Goal: Register for event/course

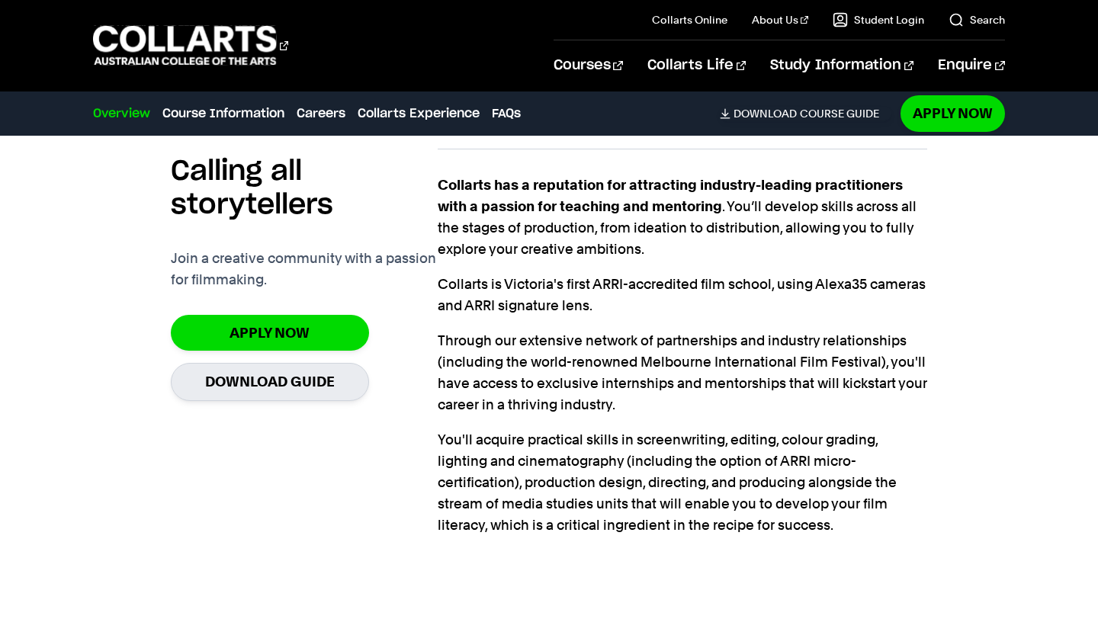
scroll to position [1313, 0]
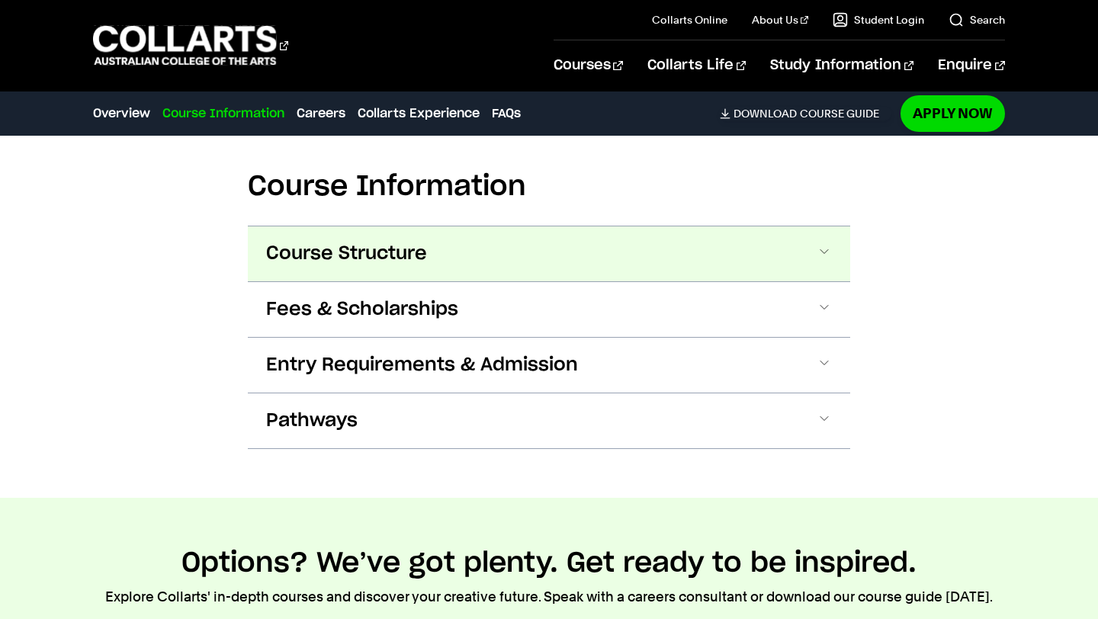
click at [834, 248] on button "Course Structure" at bounding box center [549, 253] width 602 height 55
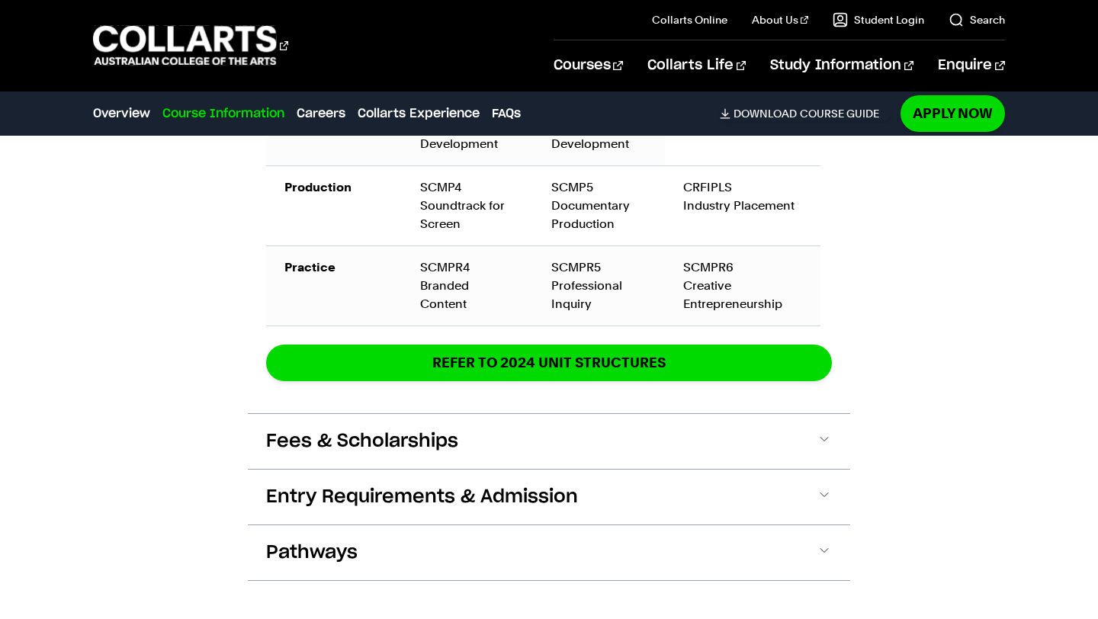
scroll to position [2730, 0]
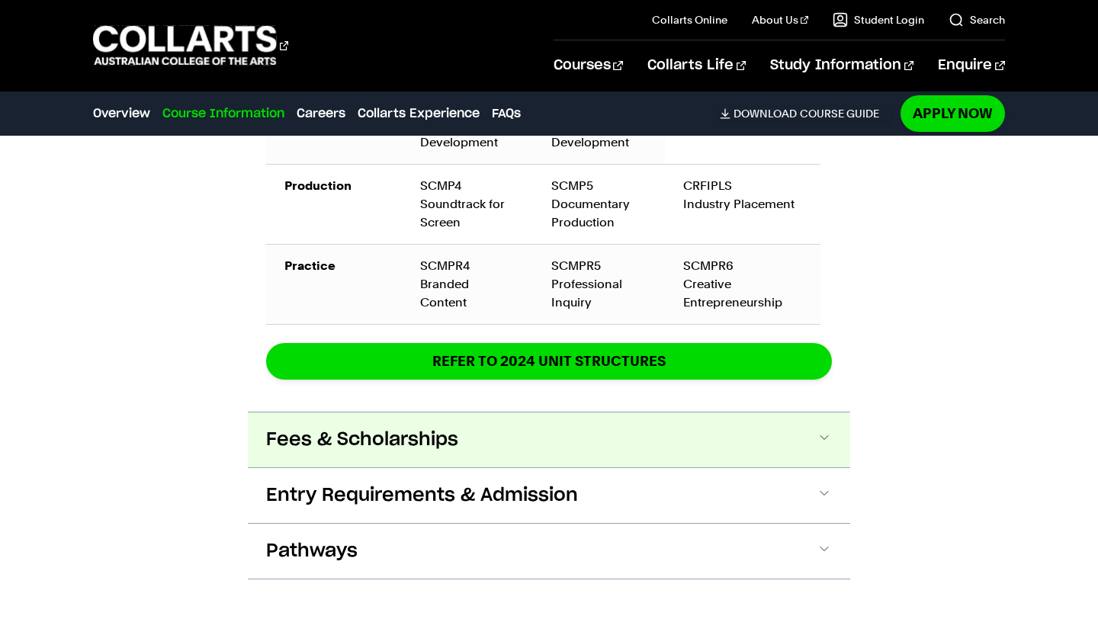
click at [842, 412] on button "Fees & Scholarships" at bounding box center [549, 439] width 602 height 55
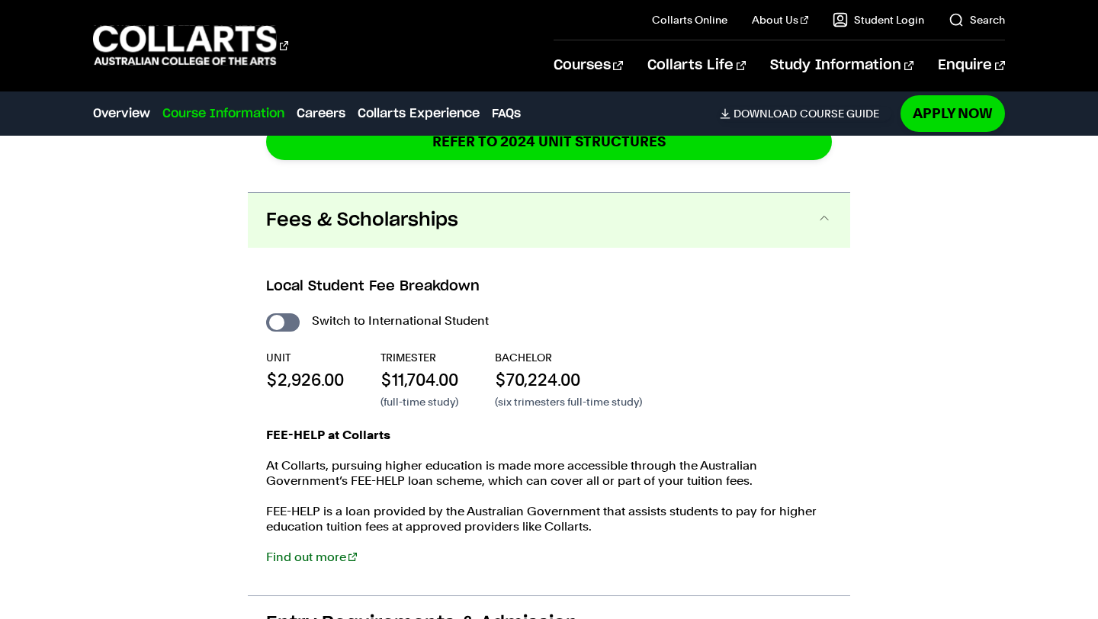
scroll to position [2988, 0]
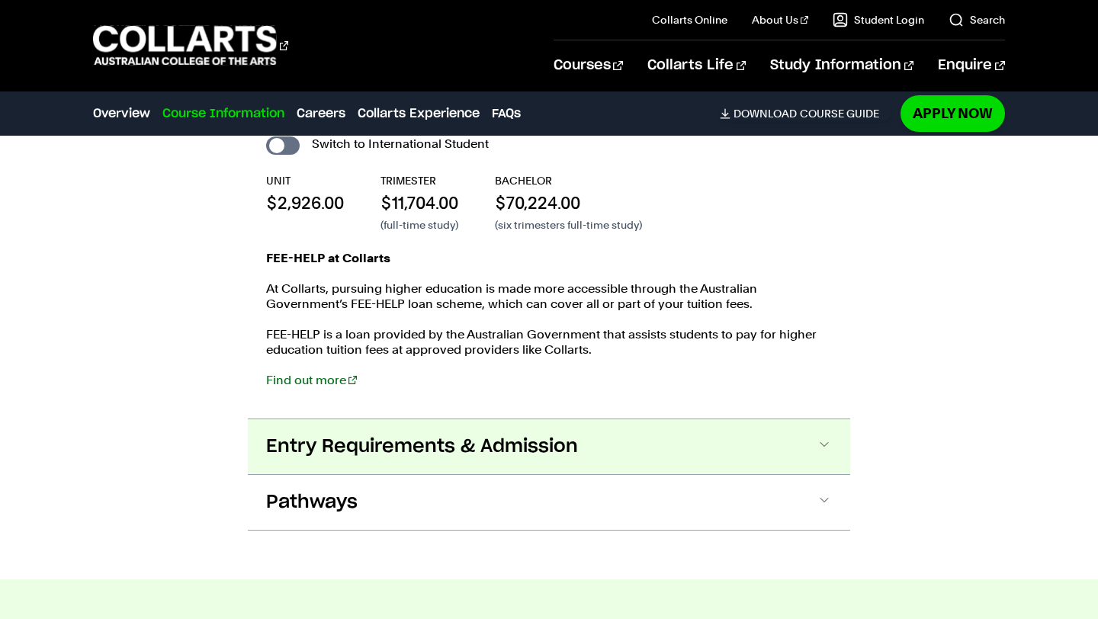
click at [824, 438] on span at bounding box center [823, 447] width 15 height 20
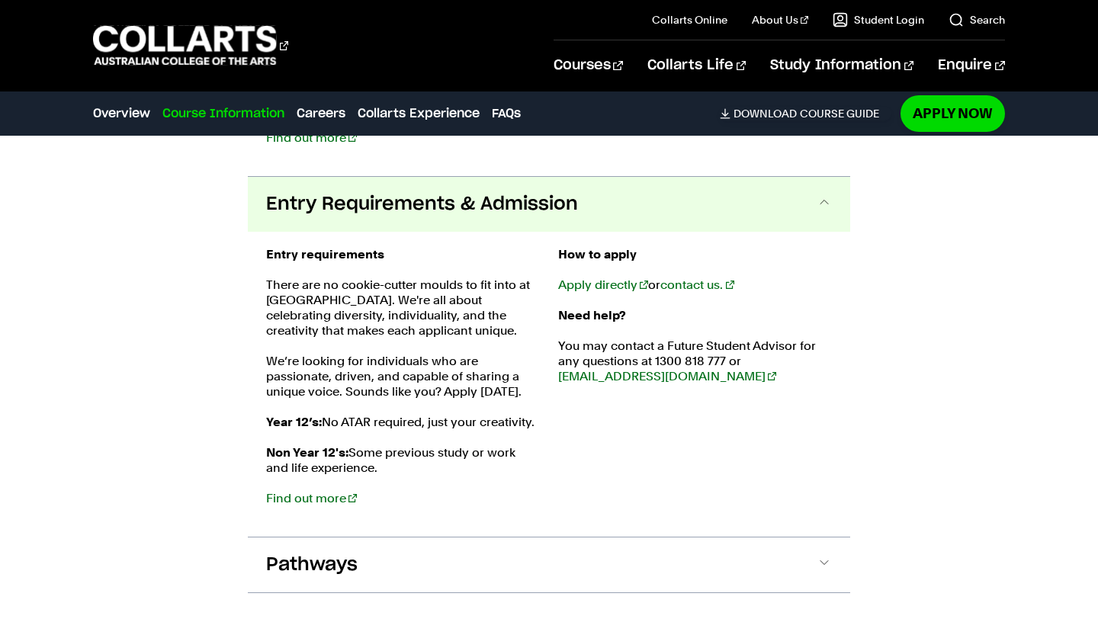
scroll to position [3391, 0]
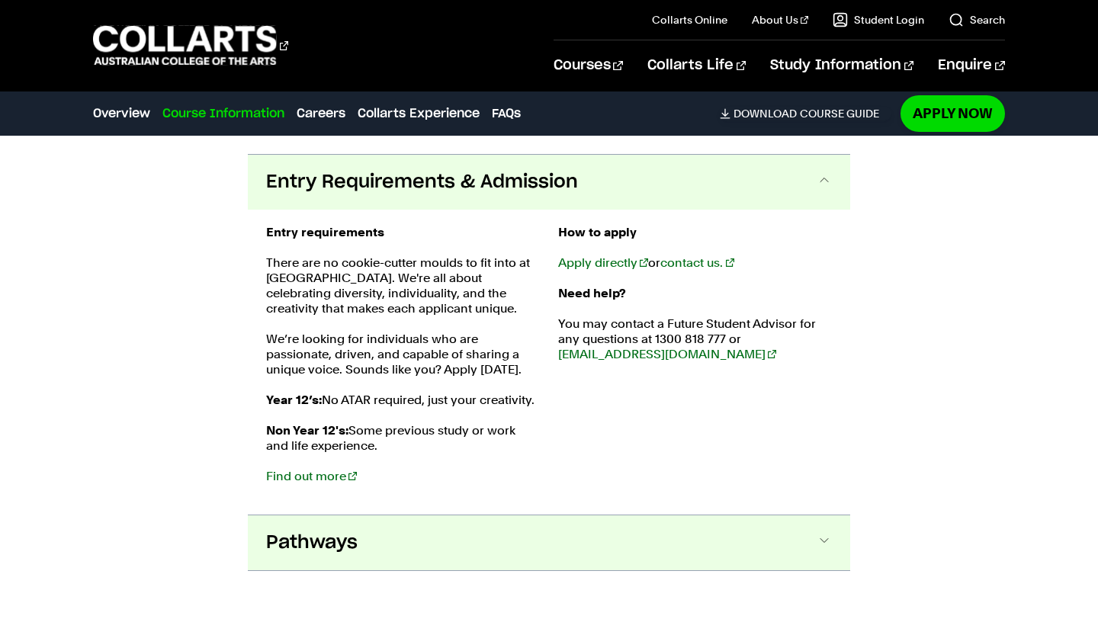
click at [827, 533] on span at bounding box center [823, 543] width 15 height 20
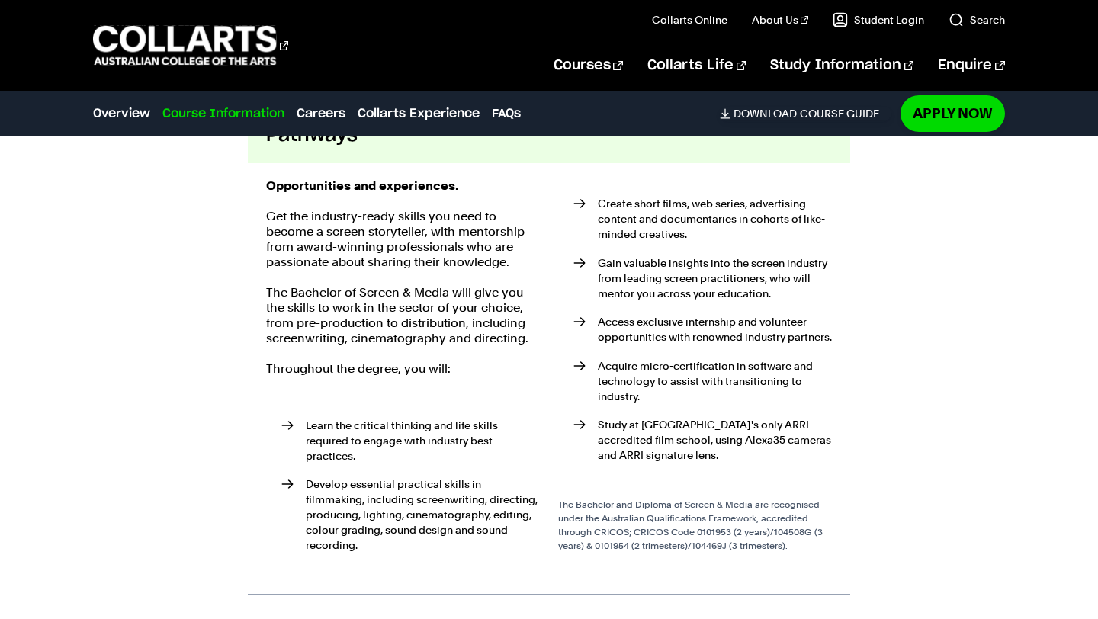
scroll to position [3805, 0]
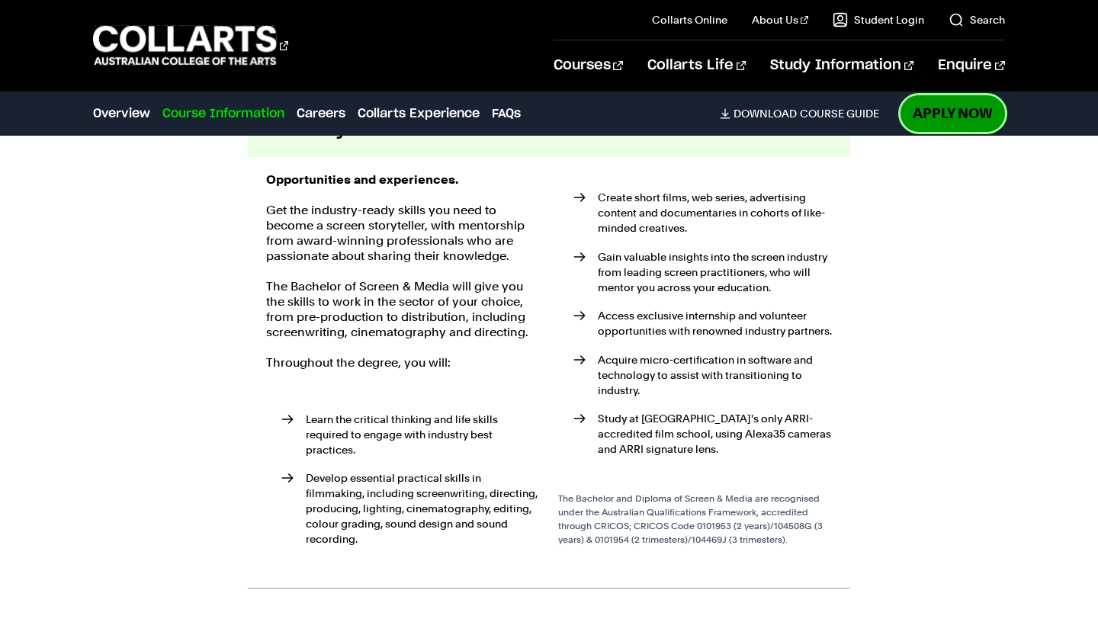
click at [935, 123] on link "Apply Now" at bounding box center [952, 113] width 104 height 36
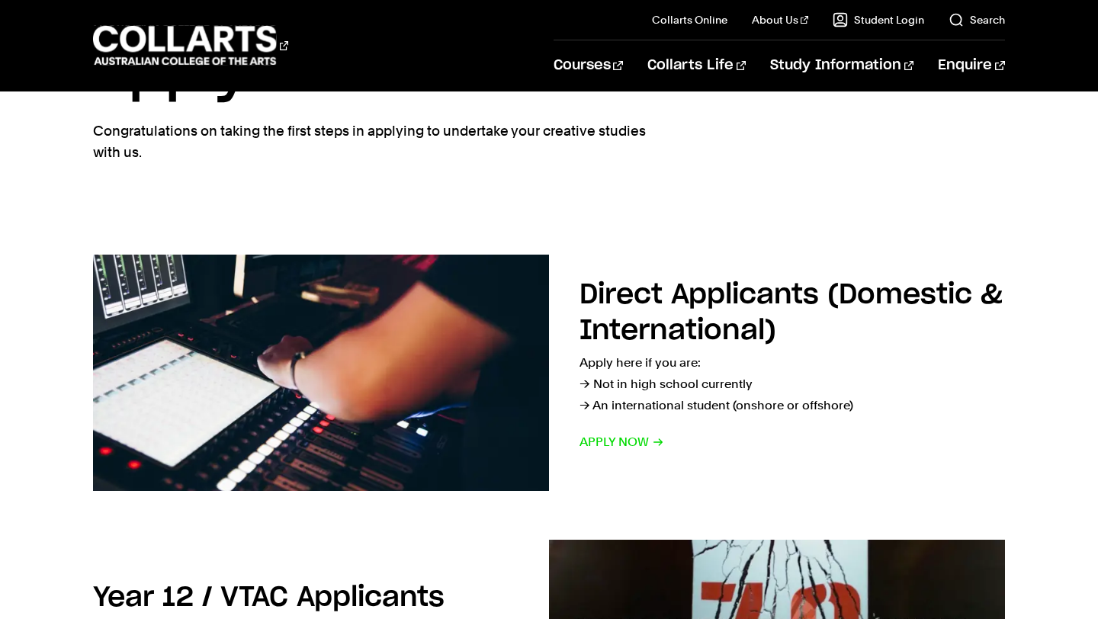
scroll to position [108, 0]
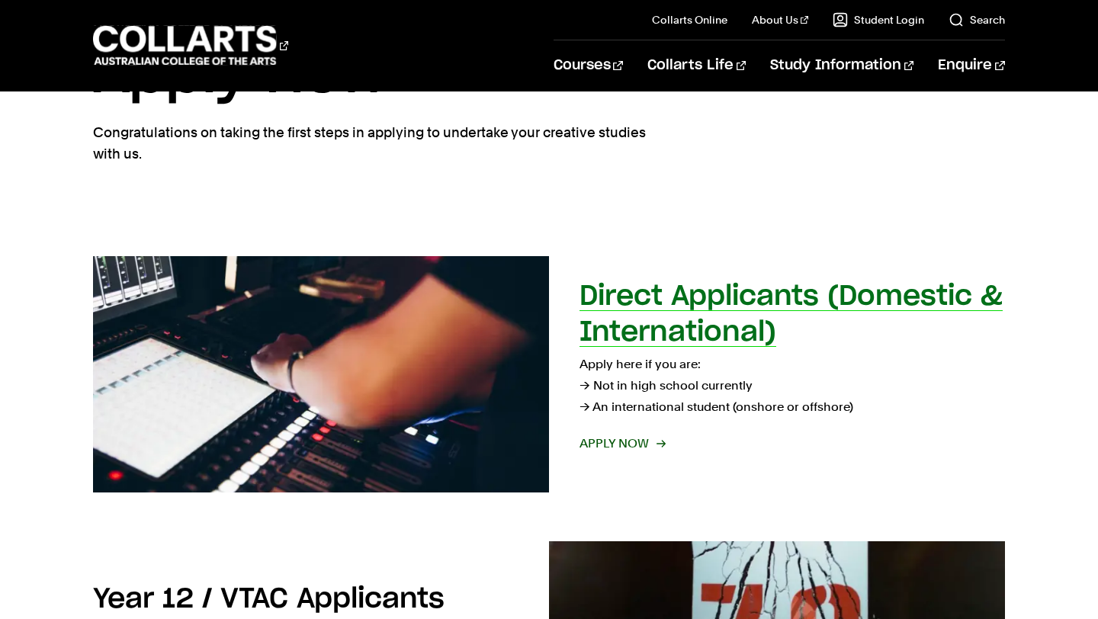
click at [632, 441] on span "Apply now" at bounding box center [621, 443] width 85 height 21
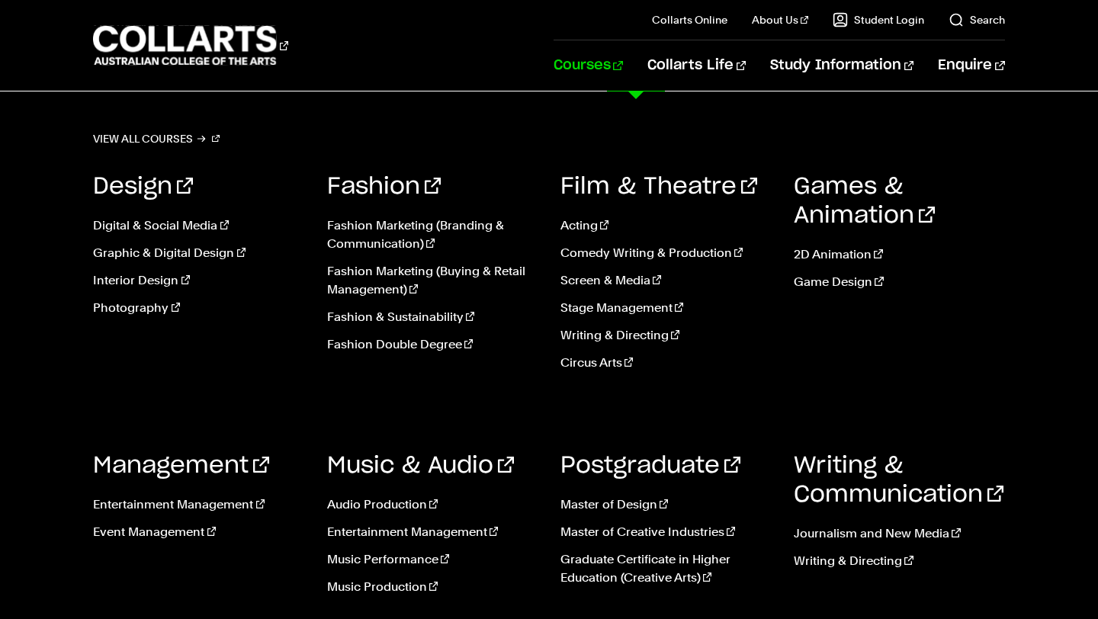
scroll to position [125, 0]
click at [422, 560] on link "Music Performance" at bounding box center [432, 559] width 210 height 18
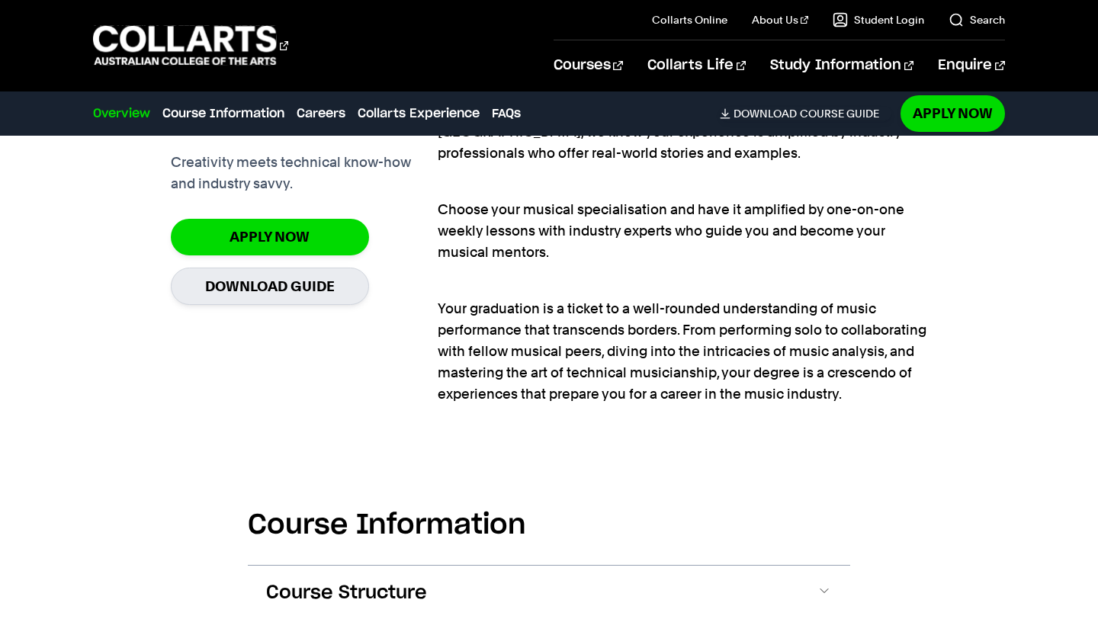
scroll to position [1070, 0]
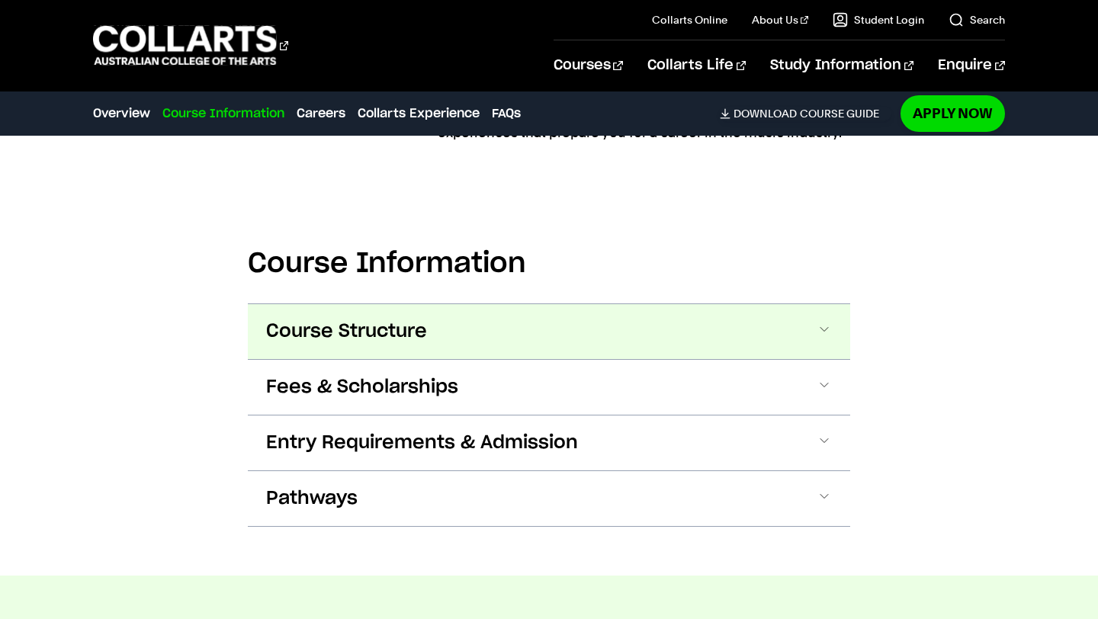
click at [744, 329] on button "Course Structure" at bounding box center [549, 331] width 602 height 55
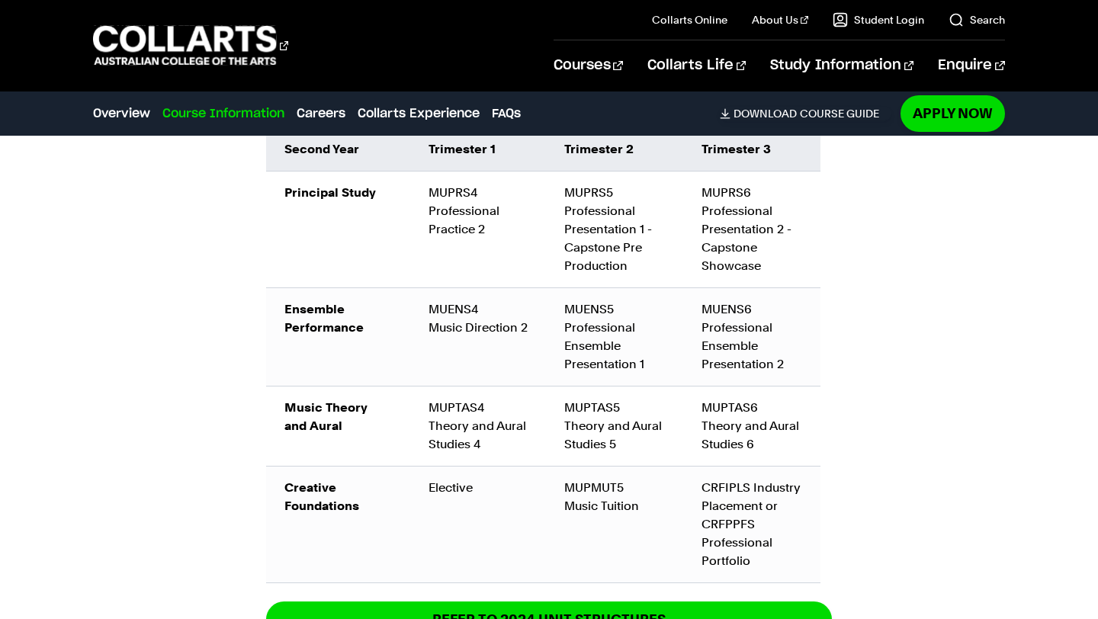
scroll to position [2157, 0]
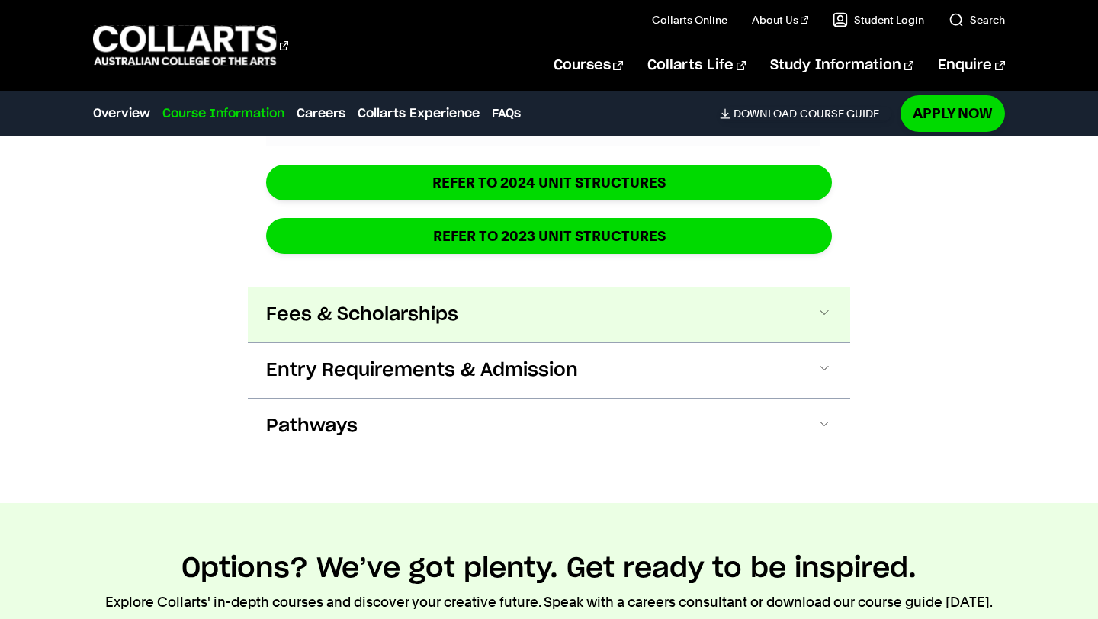
click at [784, 336] on button "Fees & Scholarships" at bounding box center [549, 314] width 602 height 55
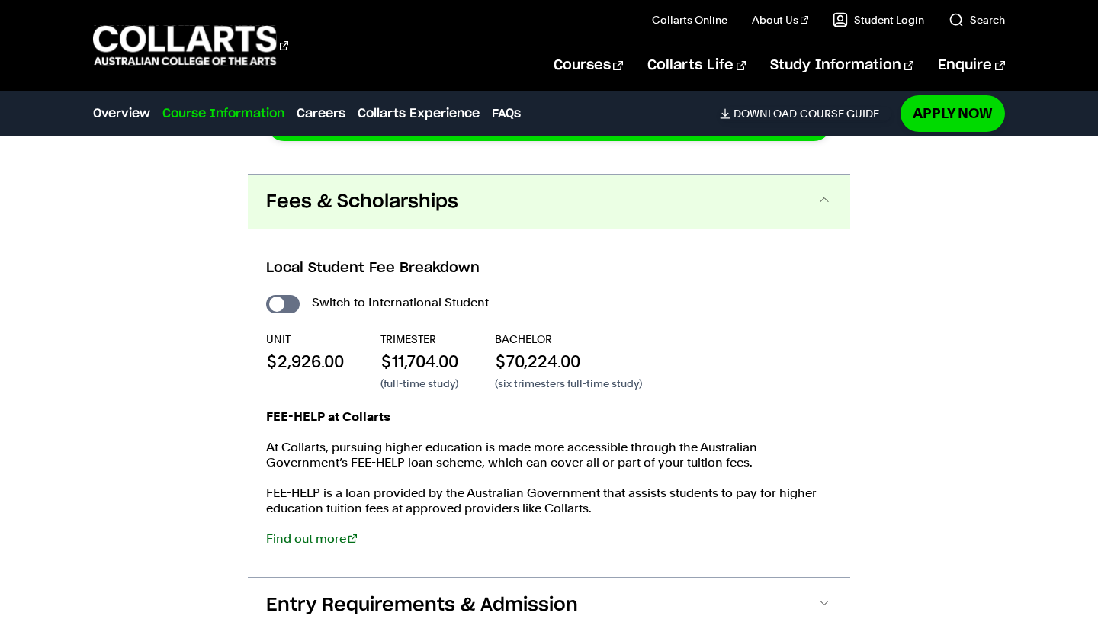
scroll to position [2745, 0]
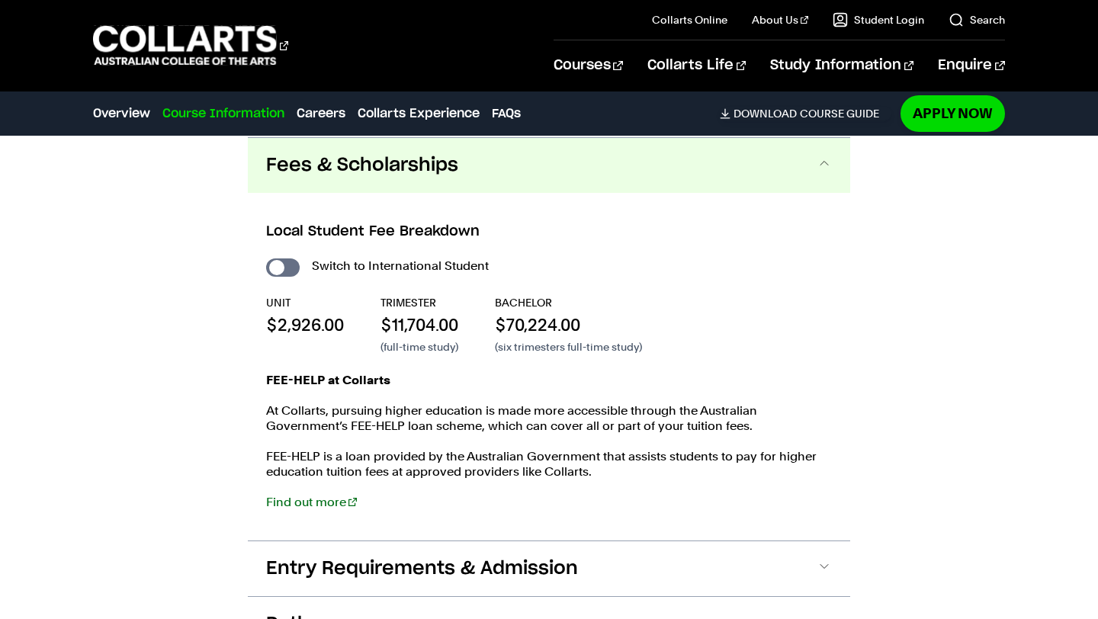
click at [761, 188] on button "Fees & Scholarships" at bounding box center [549, 165] width 602 height 55
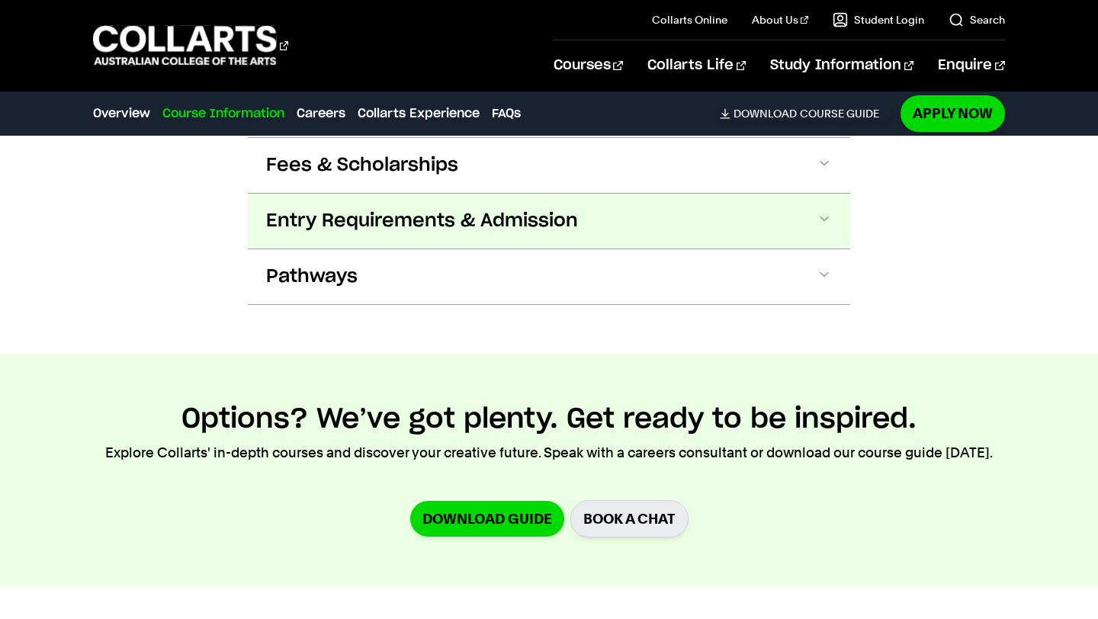
click at [755, 204] on button "Entry Requirements & Admission" at bounding box center [549, 221] width 602 height 55
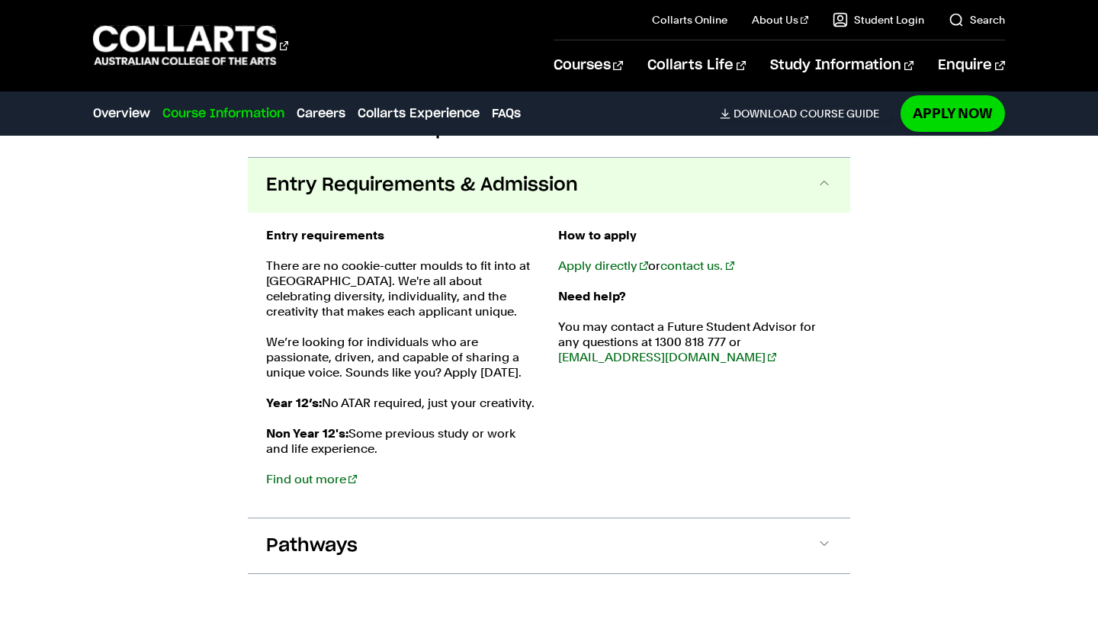
scroll to position [2801, 0]
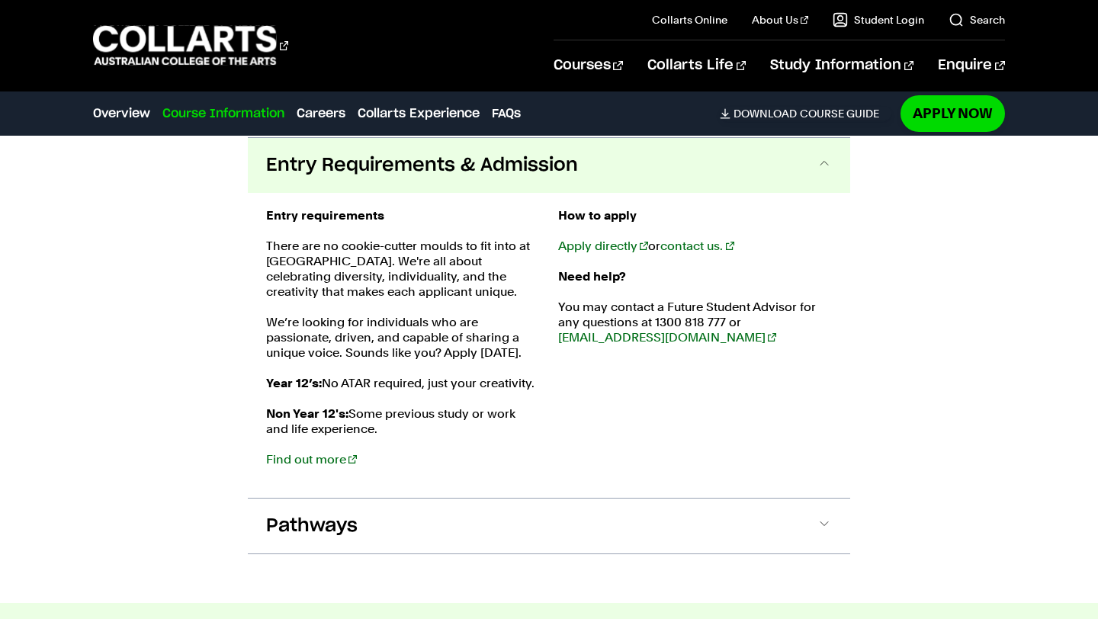
click at [746, 183] on button "Entry Requirements & Admission" at bounding box center [549, 165] width 602 height 55
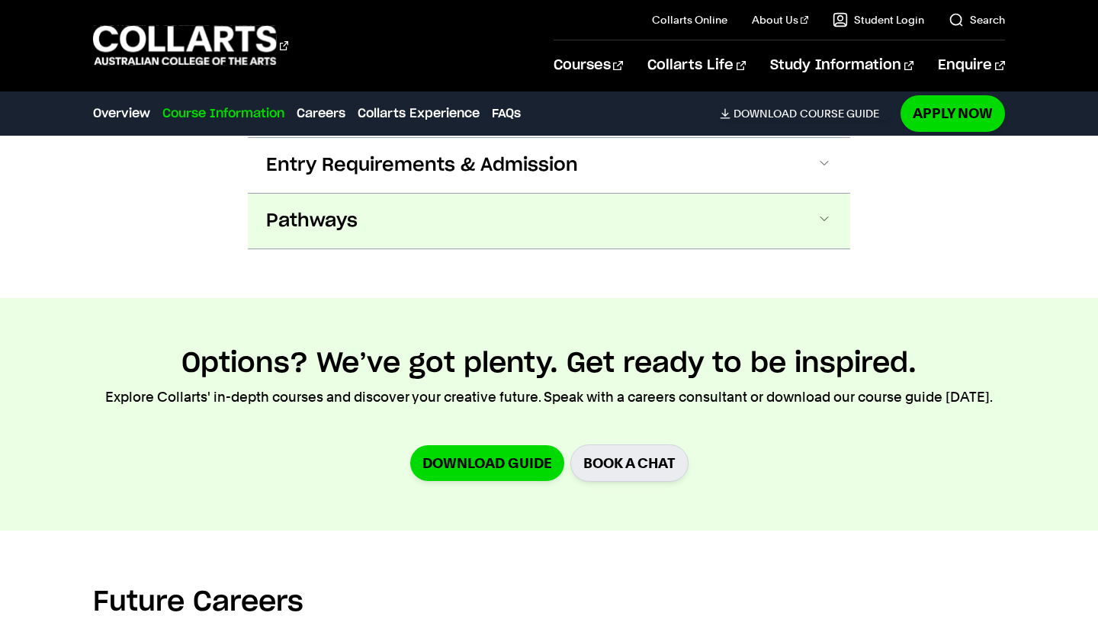
click at [755, 220] on button "Pathways" at bounding box center [549, 221] width 602 height 55
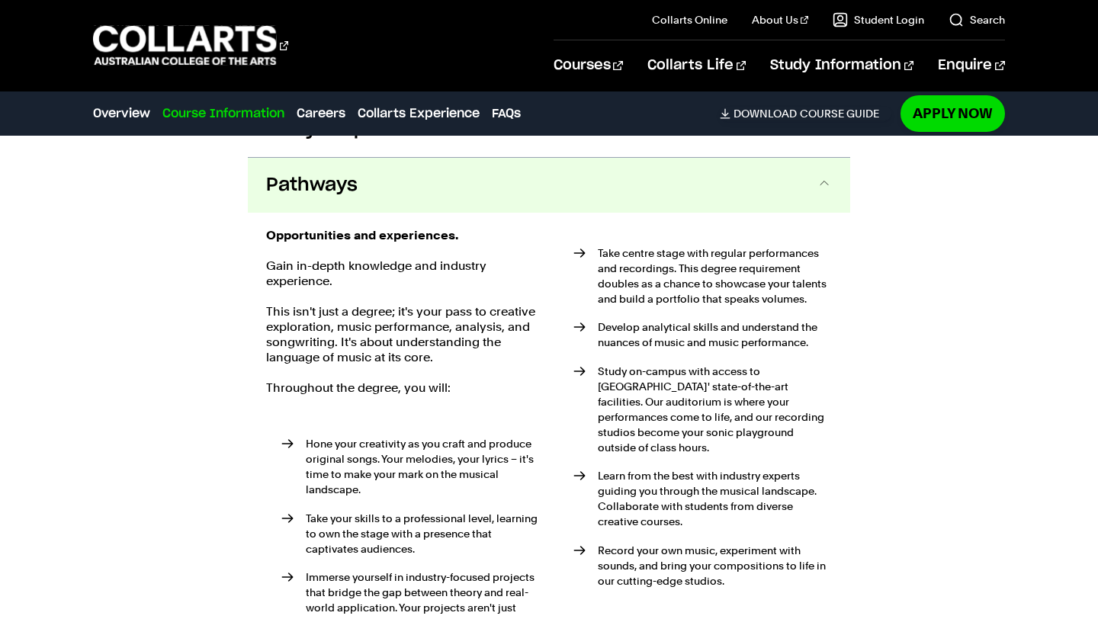
scroll to position [2856, 0]
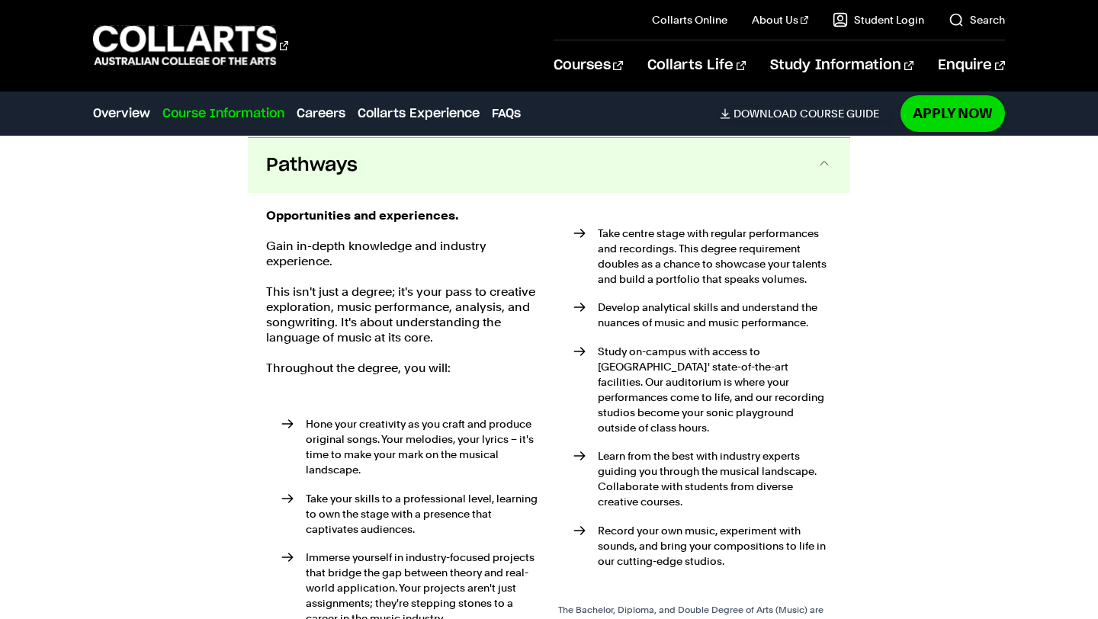
click at [742, 188] on button "Pathways" at bounding box center [549, 165] width 602 height 55
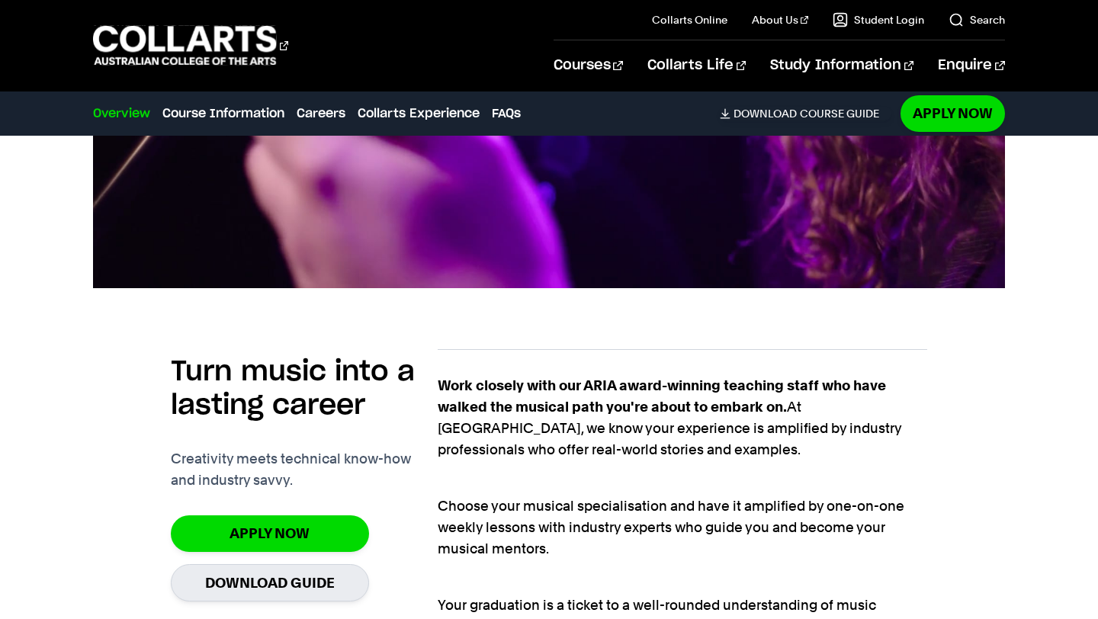
scroll to position [967, 0]
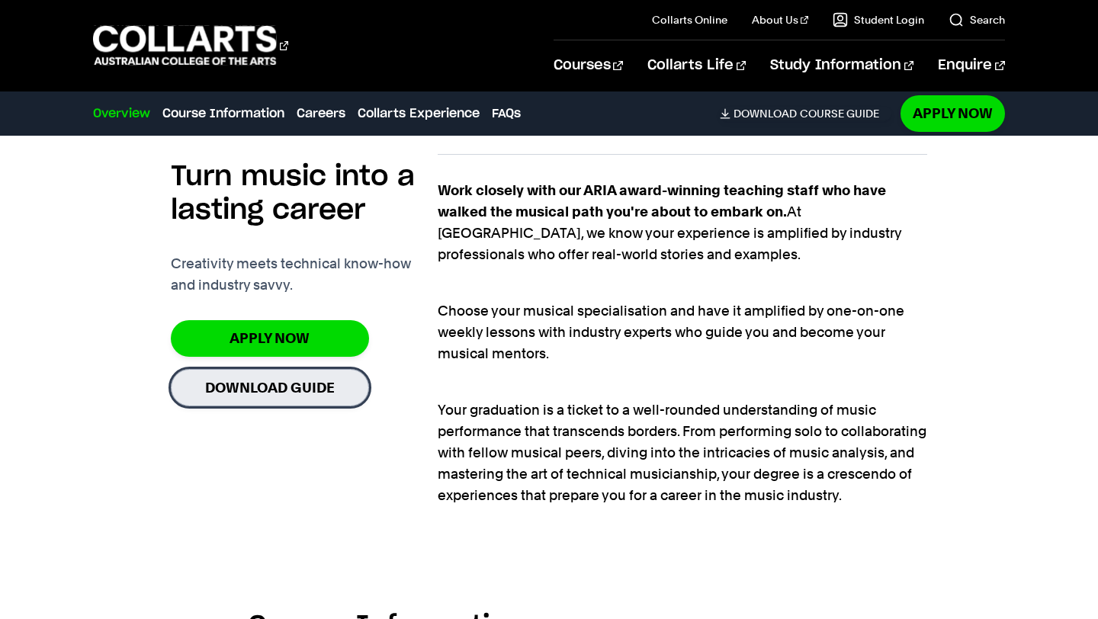
click at [291, 390] on link "Download Guide" at bounding box center [270, 387] width 198 height 37
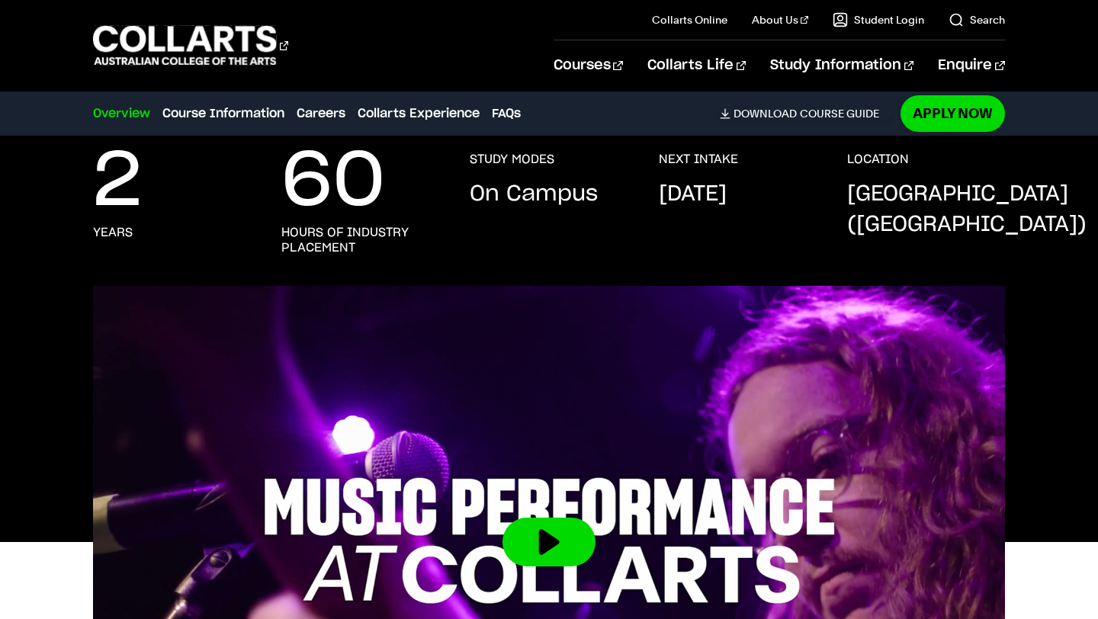
scroll to position [0, 0]
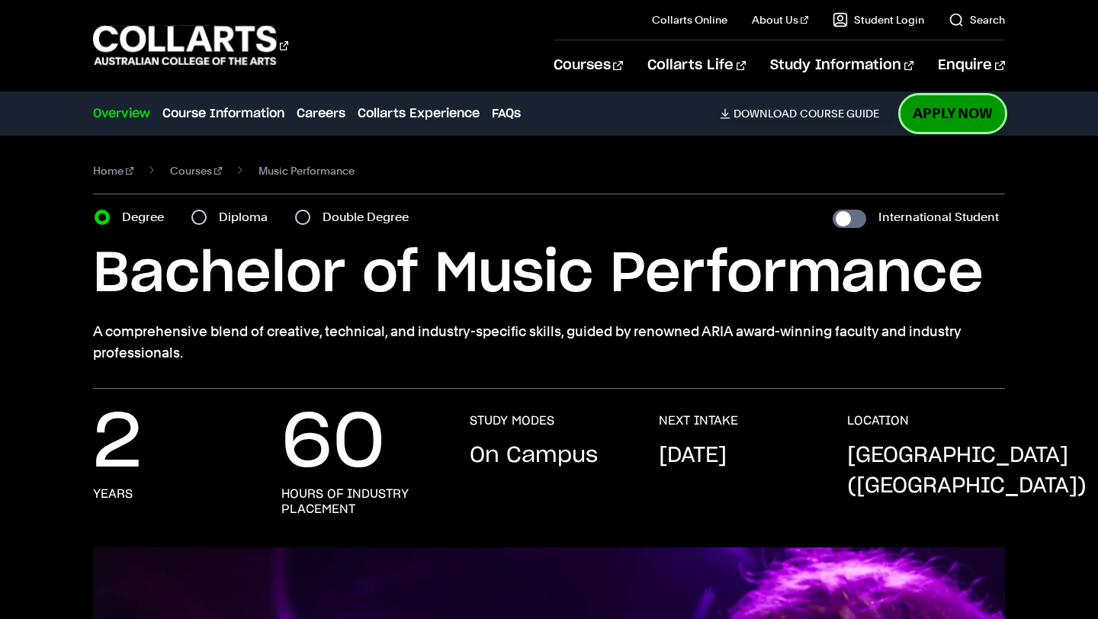
click at [954, 112] on link "Apply Now" at bounding box center [952, 113] width 104 height 36
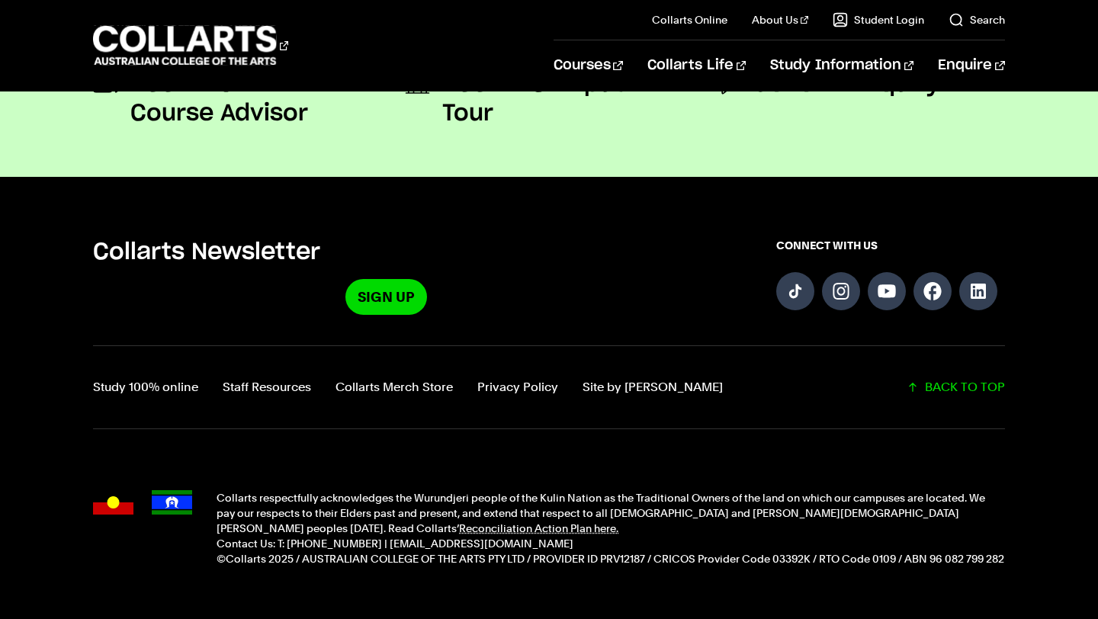
scroll to position [1453, 0]
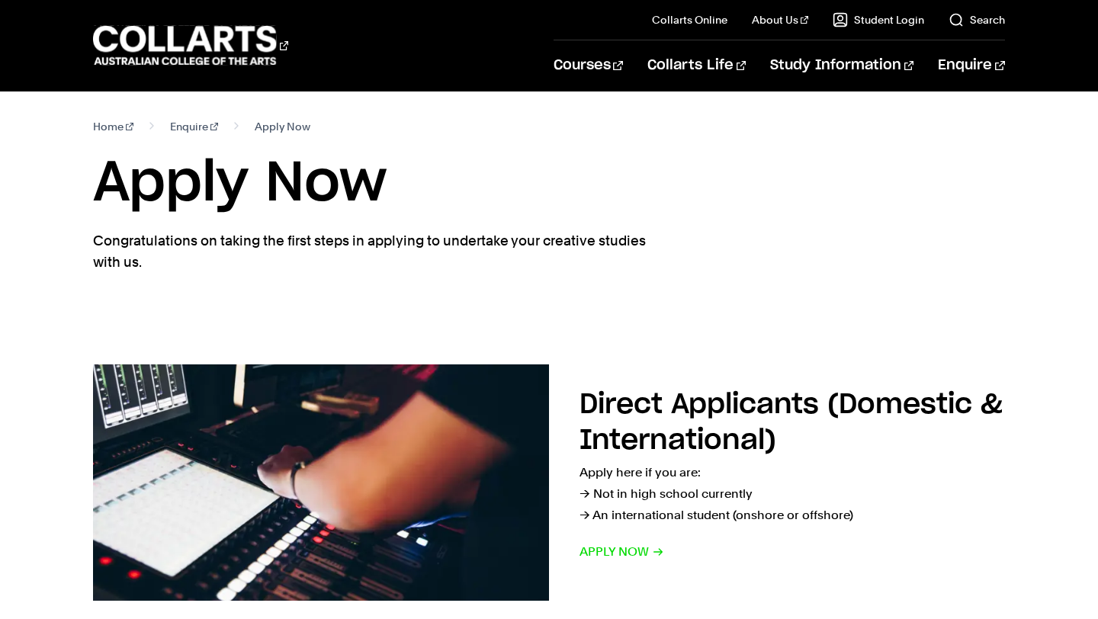
scroll to position [251, 0]
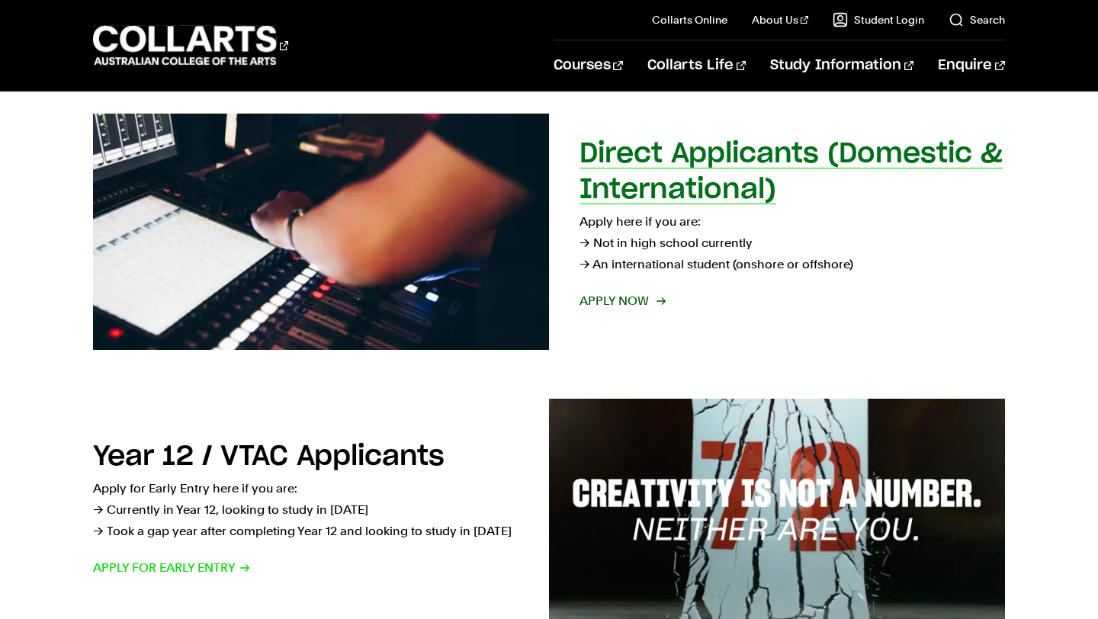
click at [638, 297] on span "Apply now" at bounding box center [621, 300] width 85 height 21
